Goal: Task Accomplishment & Management: Use online tool/utility

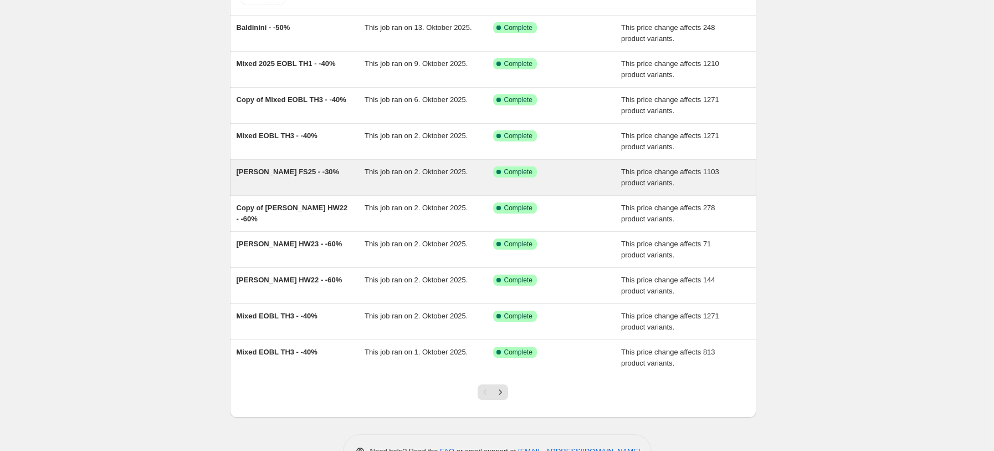
scroll to position [120, 0]
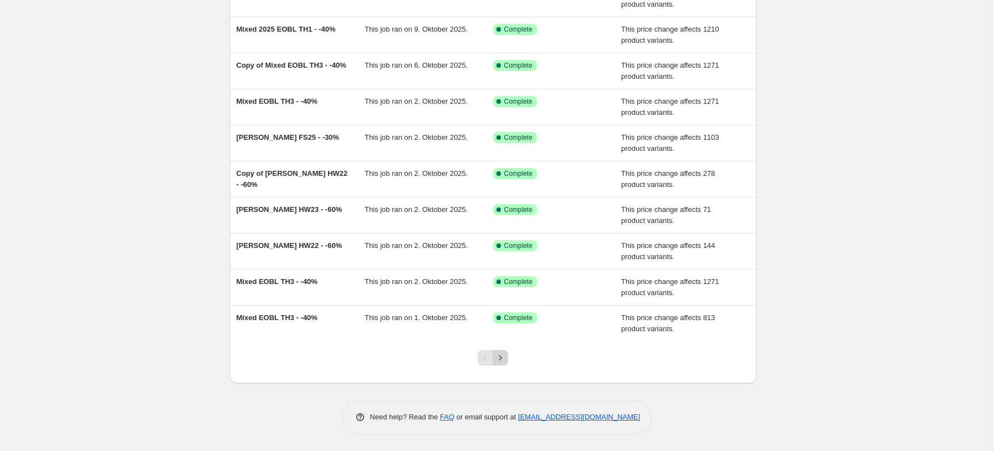
click at [506, 357] on icon "Next" at bounding box center [500, 357] width 11 height 11
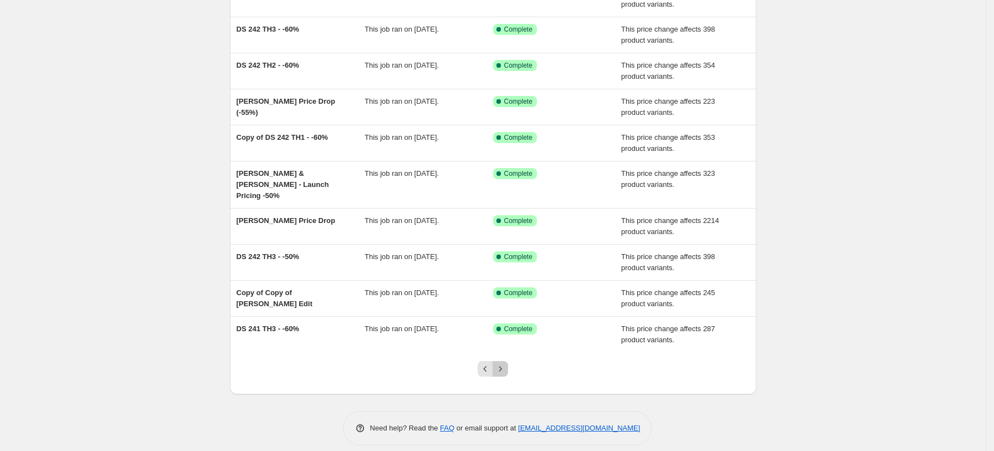
click at [499, 363] on icon "Next" at bounding box center [500, 368] width 11 height 11
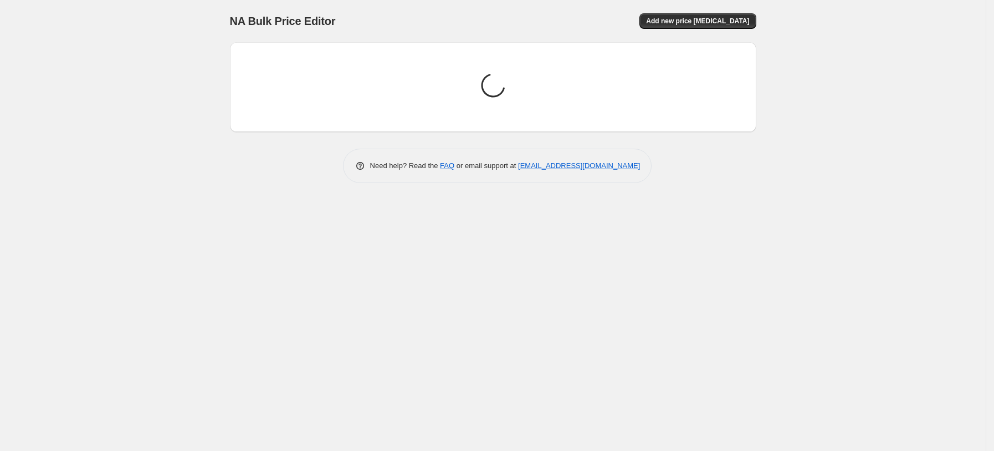
scroll to position [0, 0]
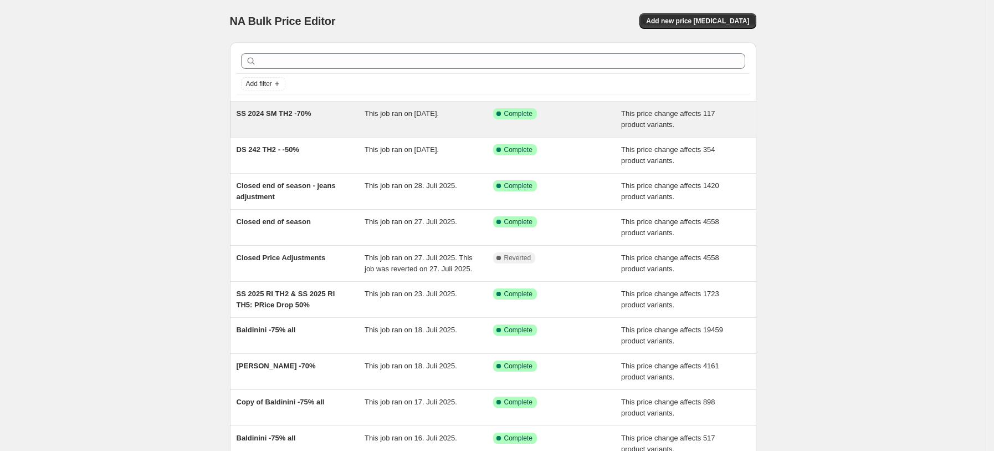
click at [339, 130] on div "SS 2024 SM TH2 -70% This job ran on [DATE]. Success Complete Complete This pric…" at bounding box center [493, 118] width 526 height 35
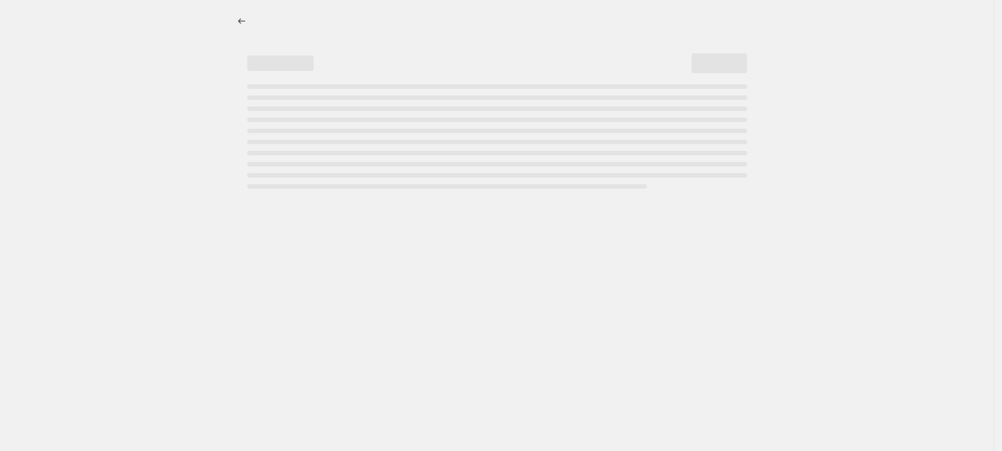
select select "pcap"
select select "no_change"
select select "tag"
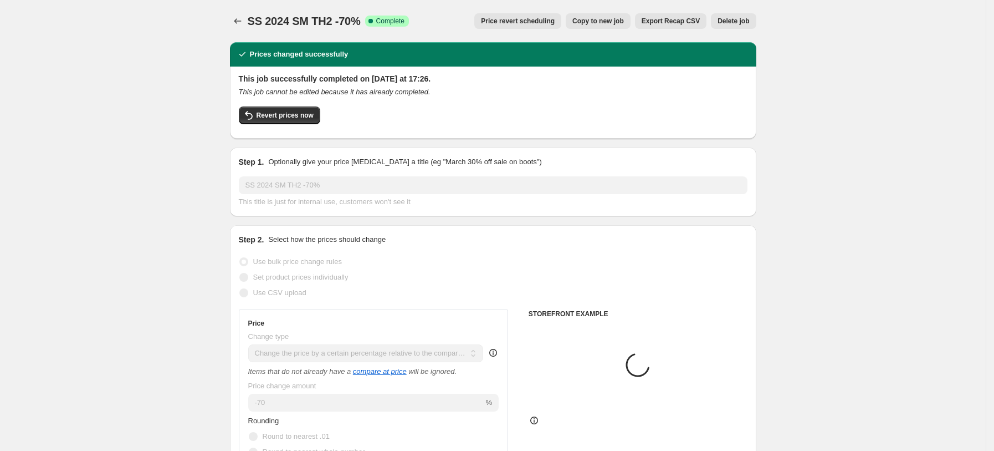
click at [621, 21] on span "Copy to new job" at bounding box center [598, 21] width 52 height 9
select select "pcap"
select select "no_change"
select select "tag"
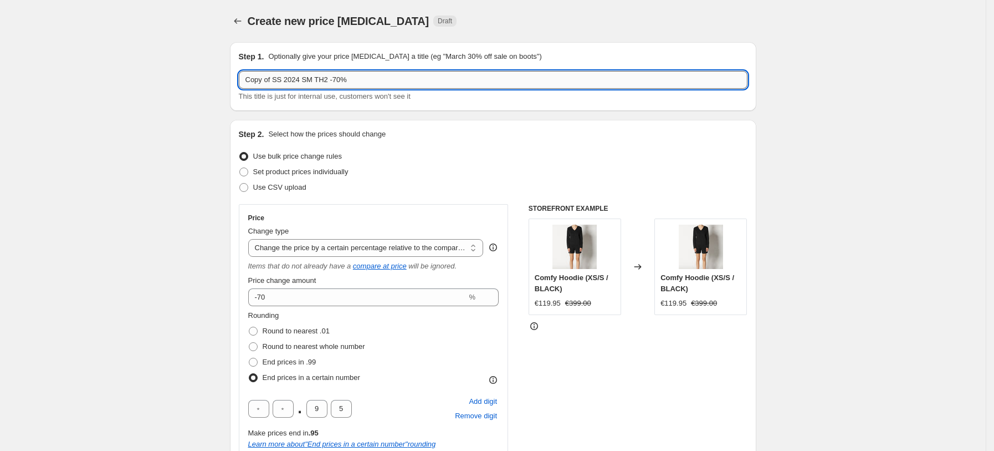
click at [278, 75] on input "Copy of SS 2024 SM TH2 -70%" at bounding box center [493, 80] width 509 height 18
click at [298, 79] on input "SS 2024 SM TH2 -70%" at bounding box center [493, 80] width 509 height 18
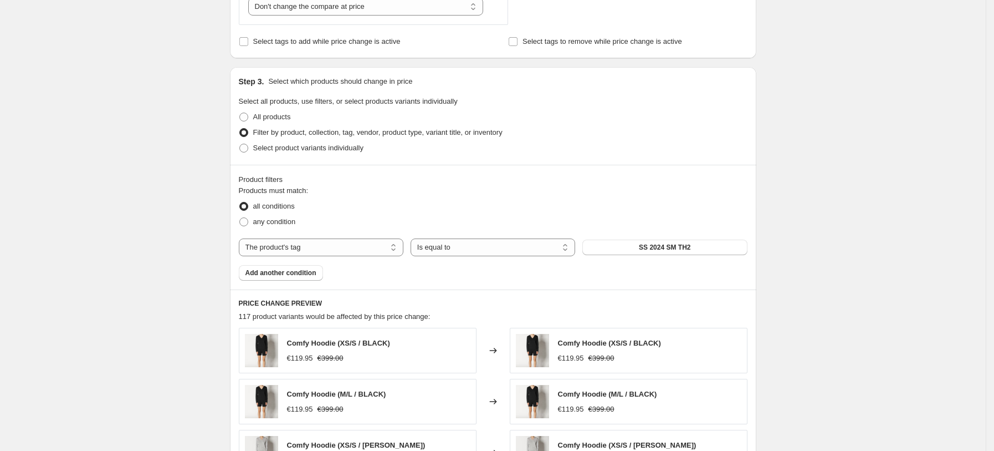
scroll to position [530, 0]
type input "SS 2024 SM TH3 -70%"
click at [680, 243] on span "SS 2024 SM TH2" at bounding box center [665, 246] width 52 height 9
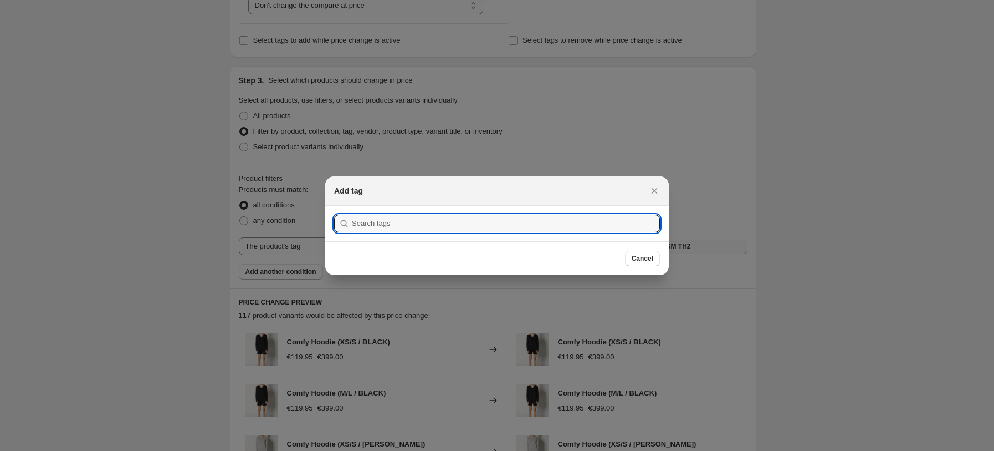
scroll to position [0, 0]
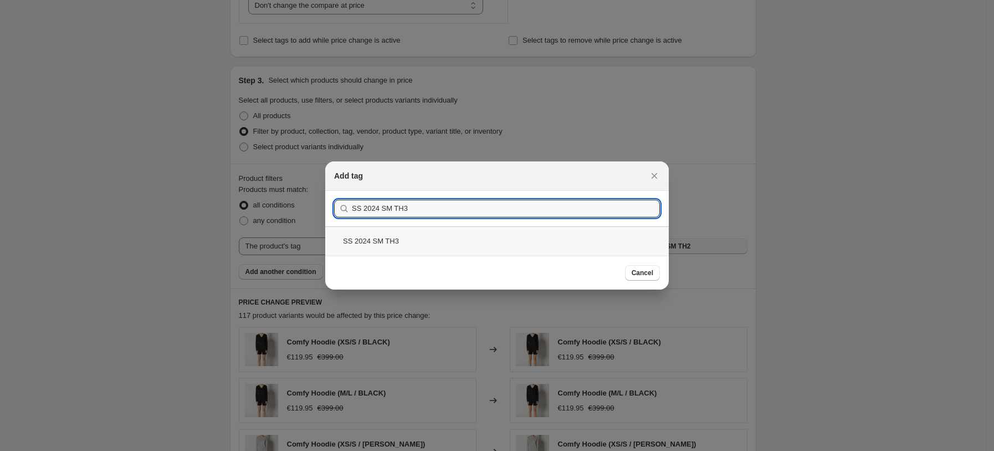
type input "SS 2024 SM TH3"
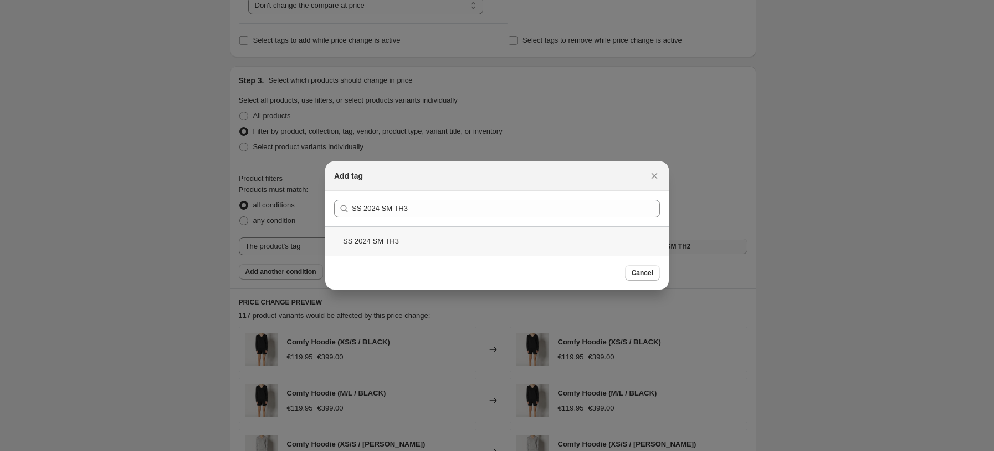
click at [393, 236] on div "SS 2024 SM TH3" at bounding box center [497, 240] width 344 height 29
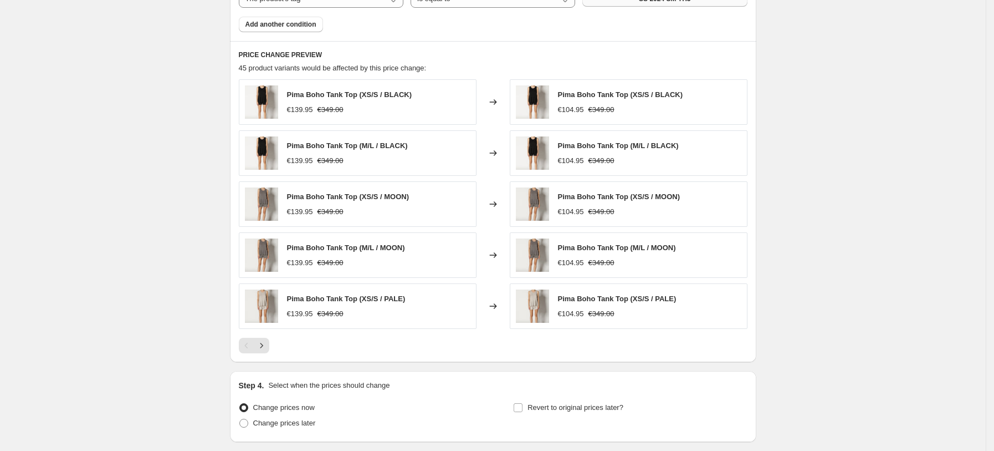
scroll to position [862, 0]
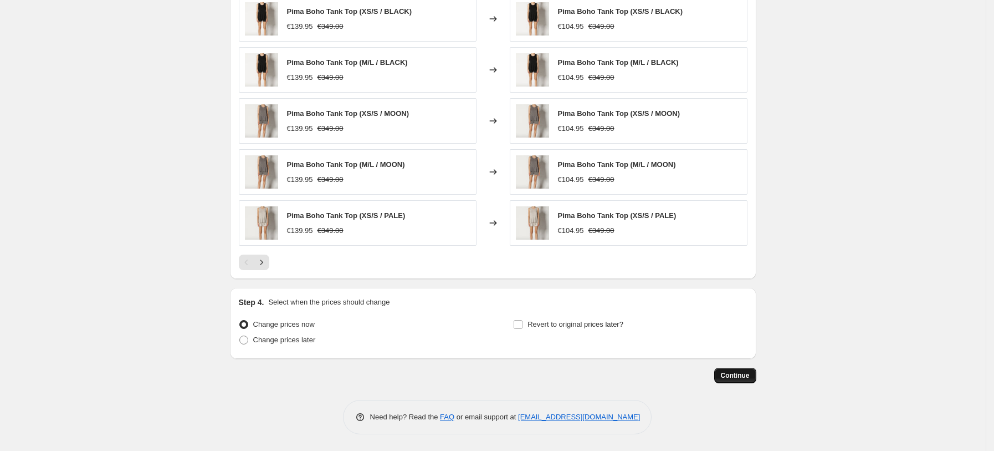
click at [735, 372] on span "Continue" at bounding box center [735, 375] width 29 height 9
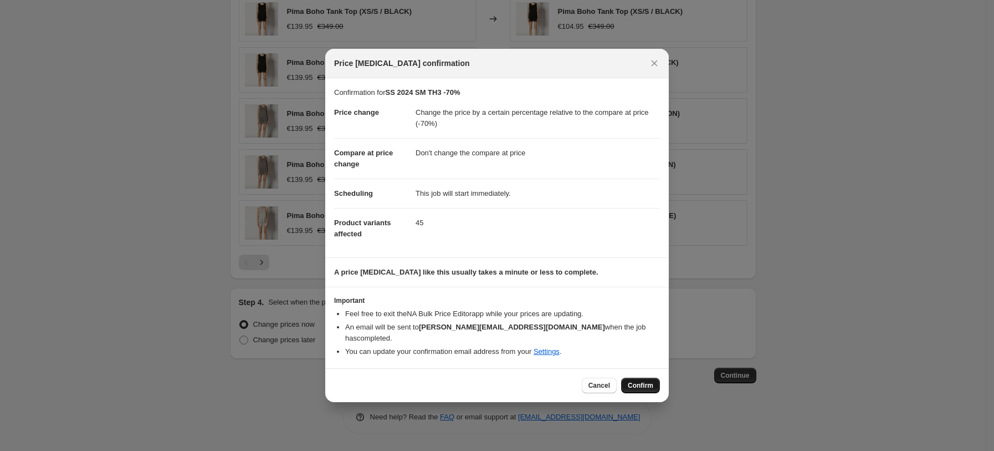
click at [631, 381] on span "Confirm" at bounding box center [640, 385] width 25 height 9
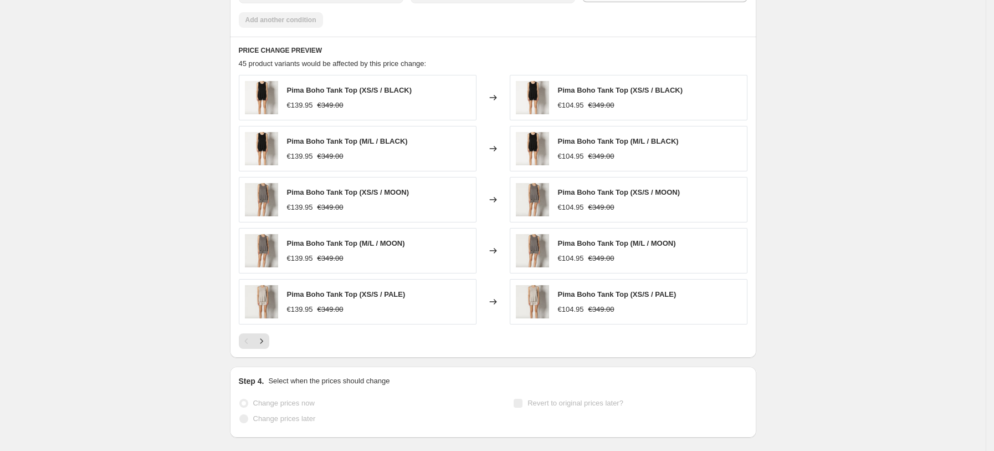
select select "pcap"
select select "no_change"
select select "tag"
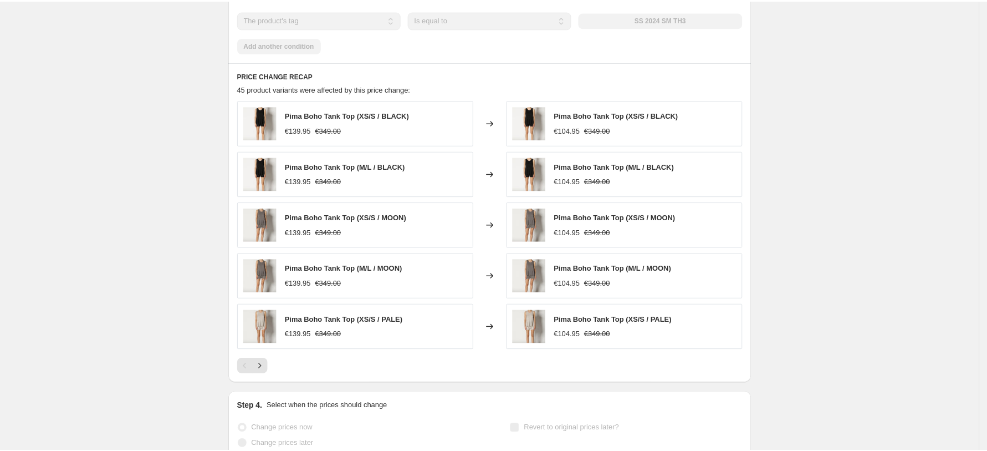
scroll to position [0, 0]
